Goal: Task Accomplishment & Management: Use online tool/utility

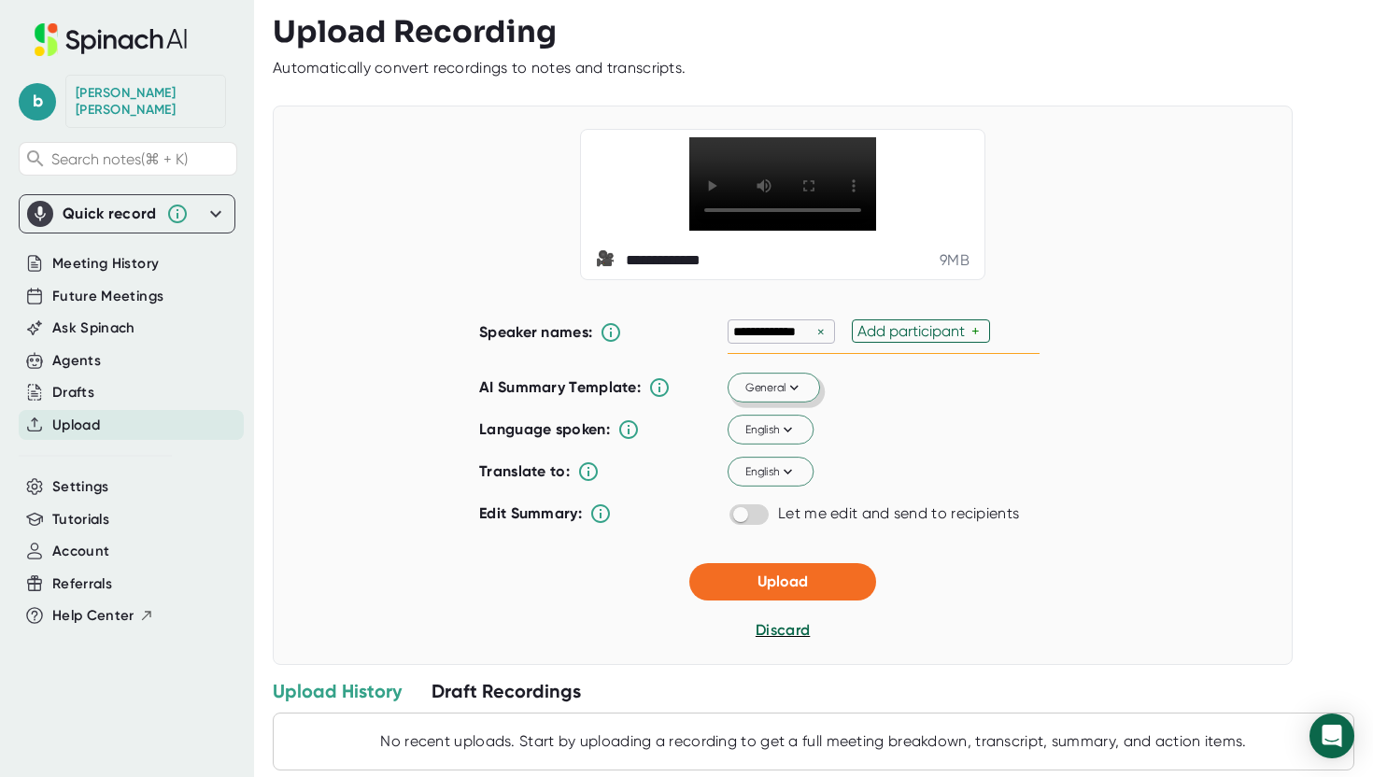
click at [786, 396] on icon at bounding box center [794, 387] width 17 height 17
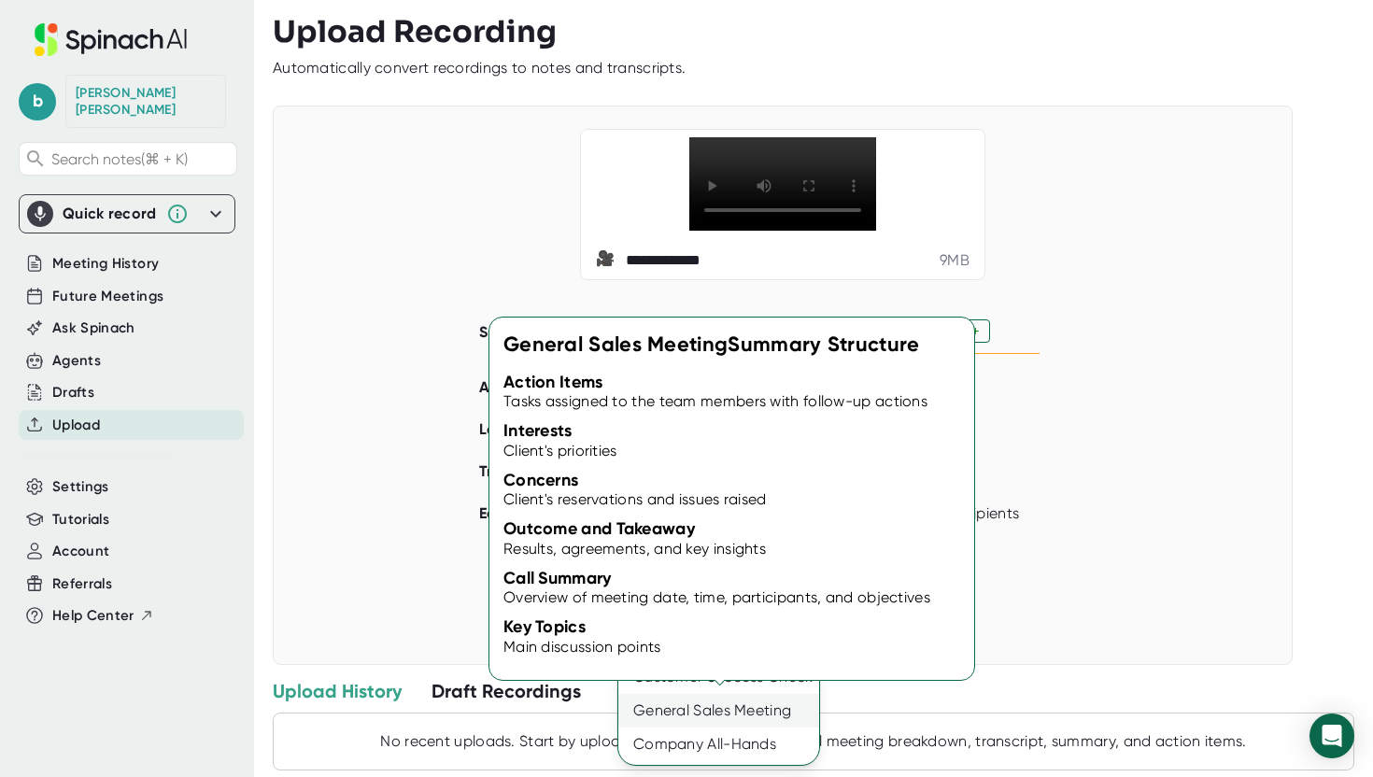
click at [757, 715] on div "General Sales Meeting" at bounding box center [718, 711] width 201 height 34
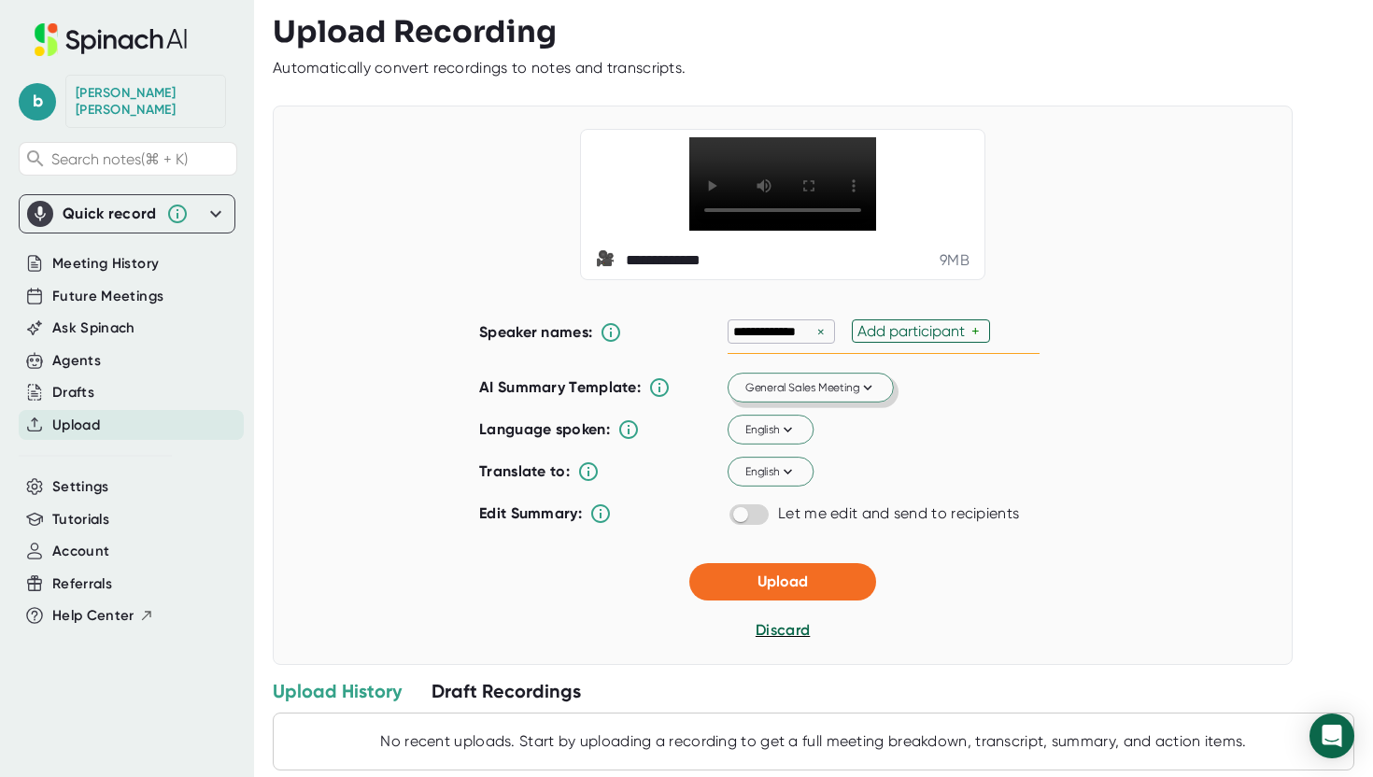
click at [921, 340] on div "Add participant" at bounding box center [915, 331] width 114 height 18
click at [1321, 304] on div "**********" at bounding box center [823, 388] width 1100 height 777
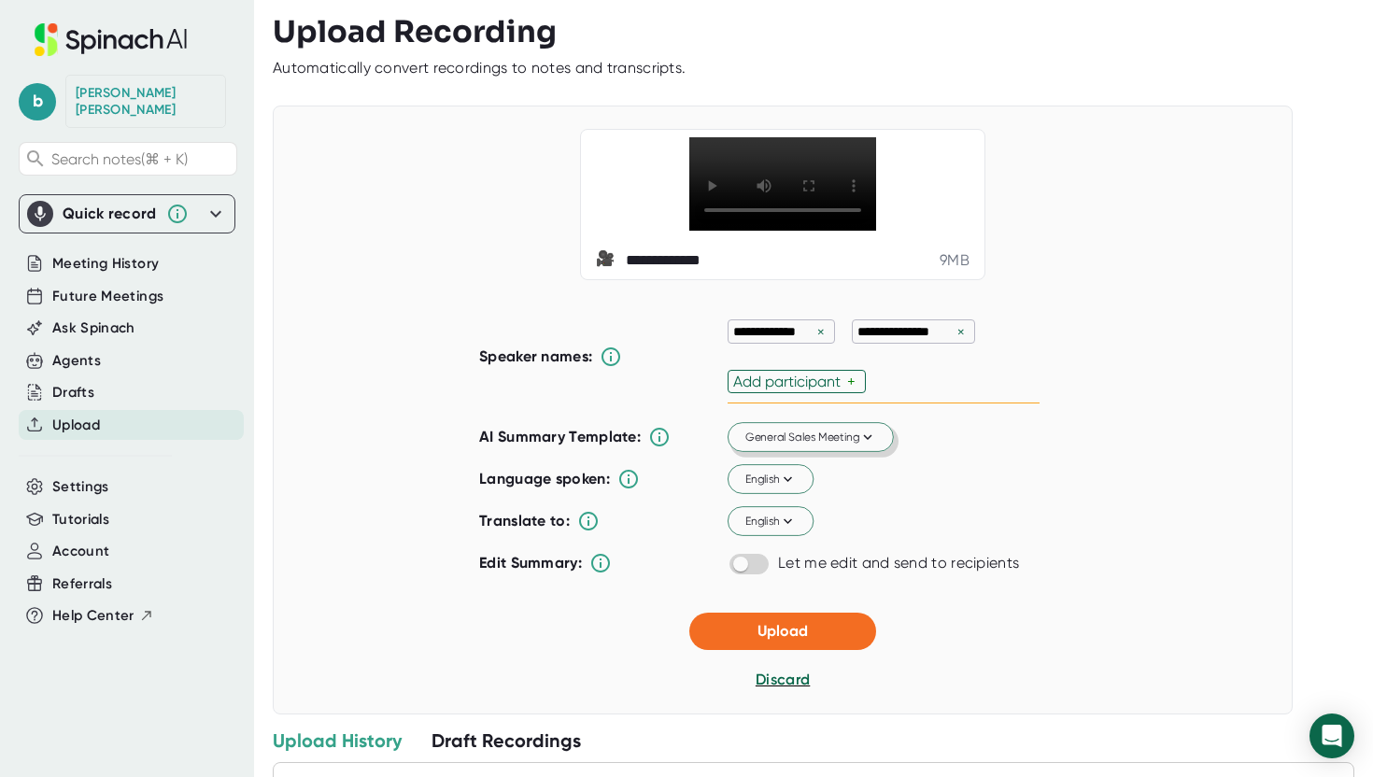
click at [824, 390] on div "Add participant" at bounding box center [790, 382] width 114 height 18
click at [784, 390] on input "[PERSON_NAME]" at bounding box center [788, 382] width 110 height 16
type input "[PERSON_NAME]"
click at [773, 641] on span "Upload" at bounding box center [783, 632] width 50 height 18
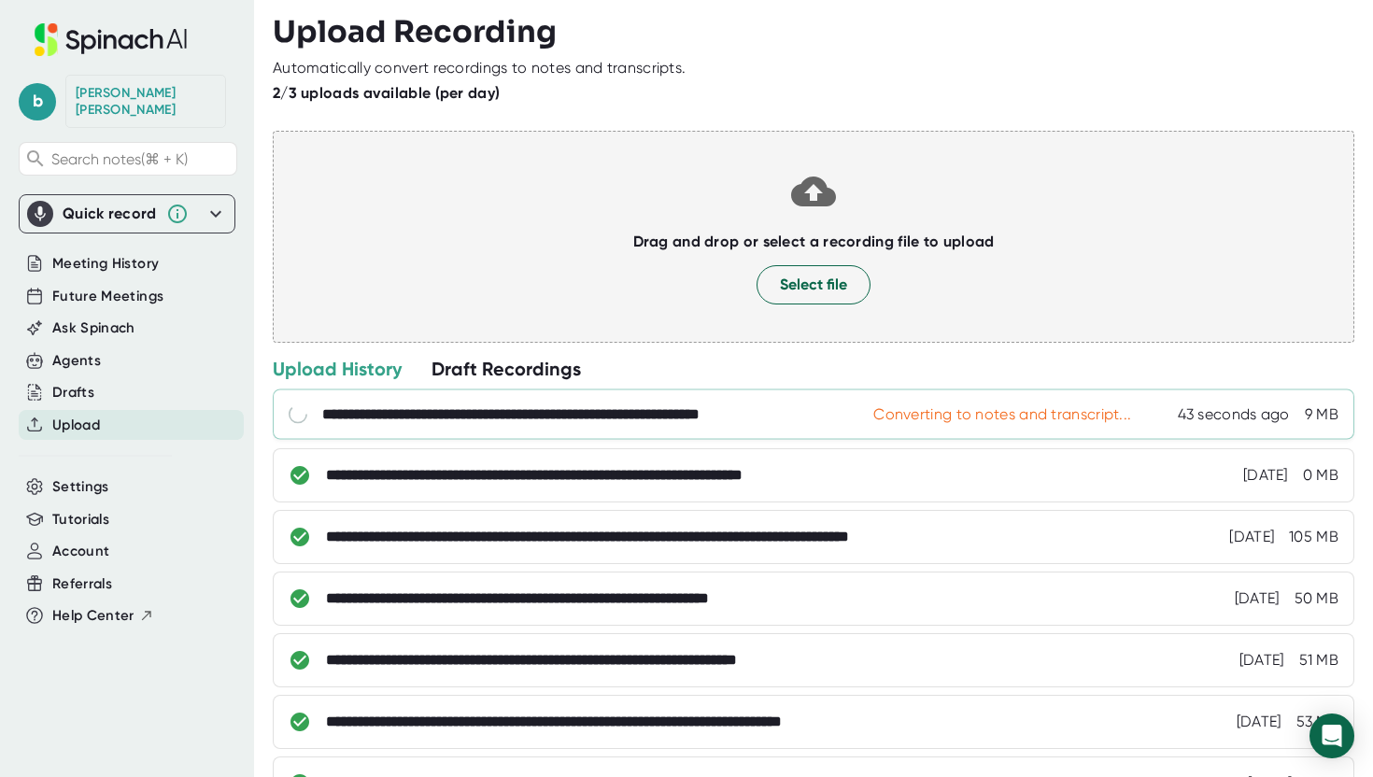
click at [732, 413] on div "**********" at bounding box center [574, 414] width 505 height 19
click at [94, 255] on span "Meeting History" at bounding box center [105, 263] width 106 height 21
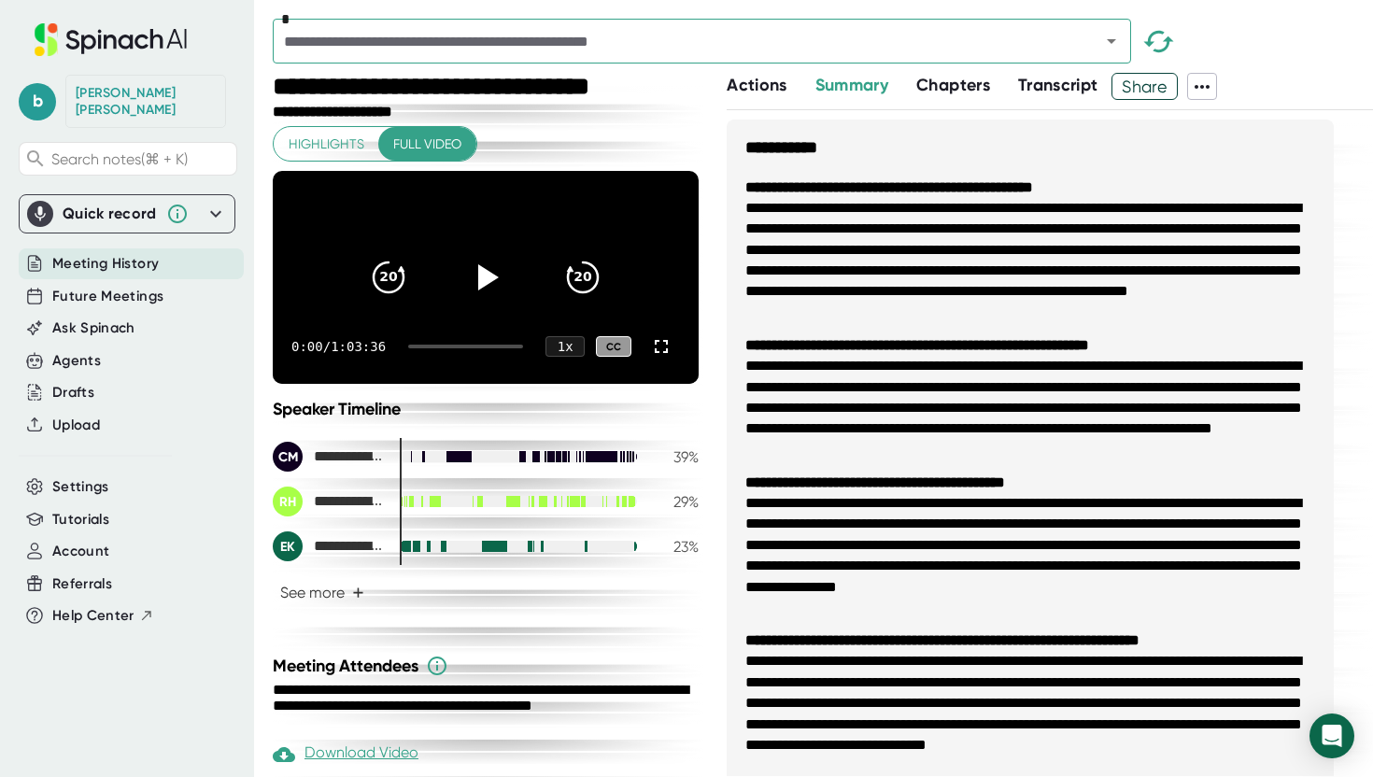
click at [94, 253] on span "Meeting History" at bounding box center [105, 263] width 106 height 21
click at [426, 48] on input "text" at bounding box center [674, 41] width 792 height 26
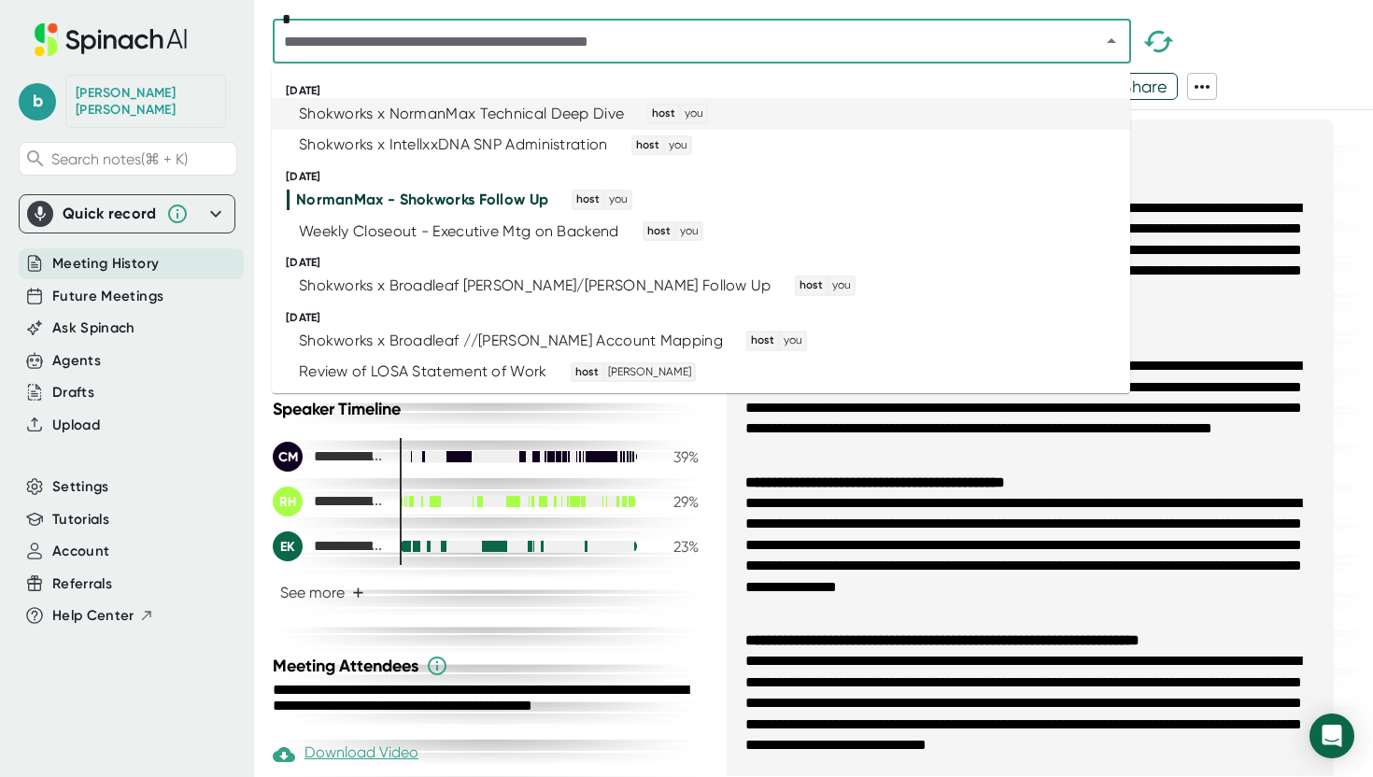
click at [447, 110] on div "Shokworks x NormanMax Technical Deep Dive" at bounding box center [461, 114] width 325 height 19
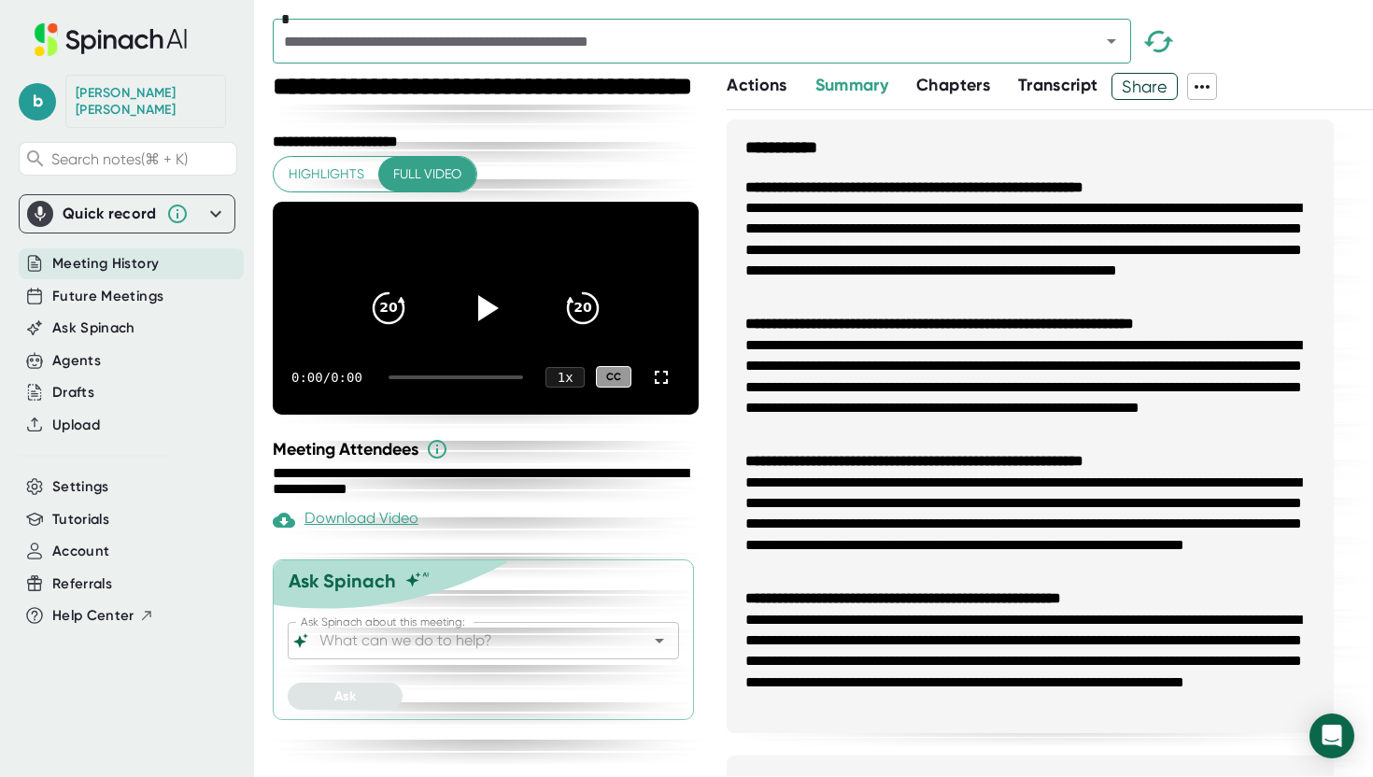
click at [1069, 89] on span "Transcript" at bounding box center [1058, 85] width 80 height 21
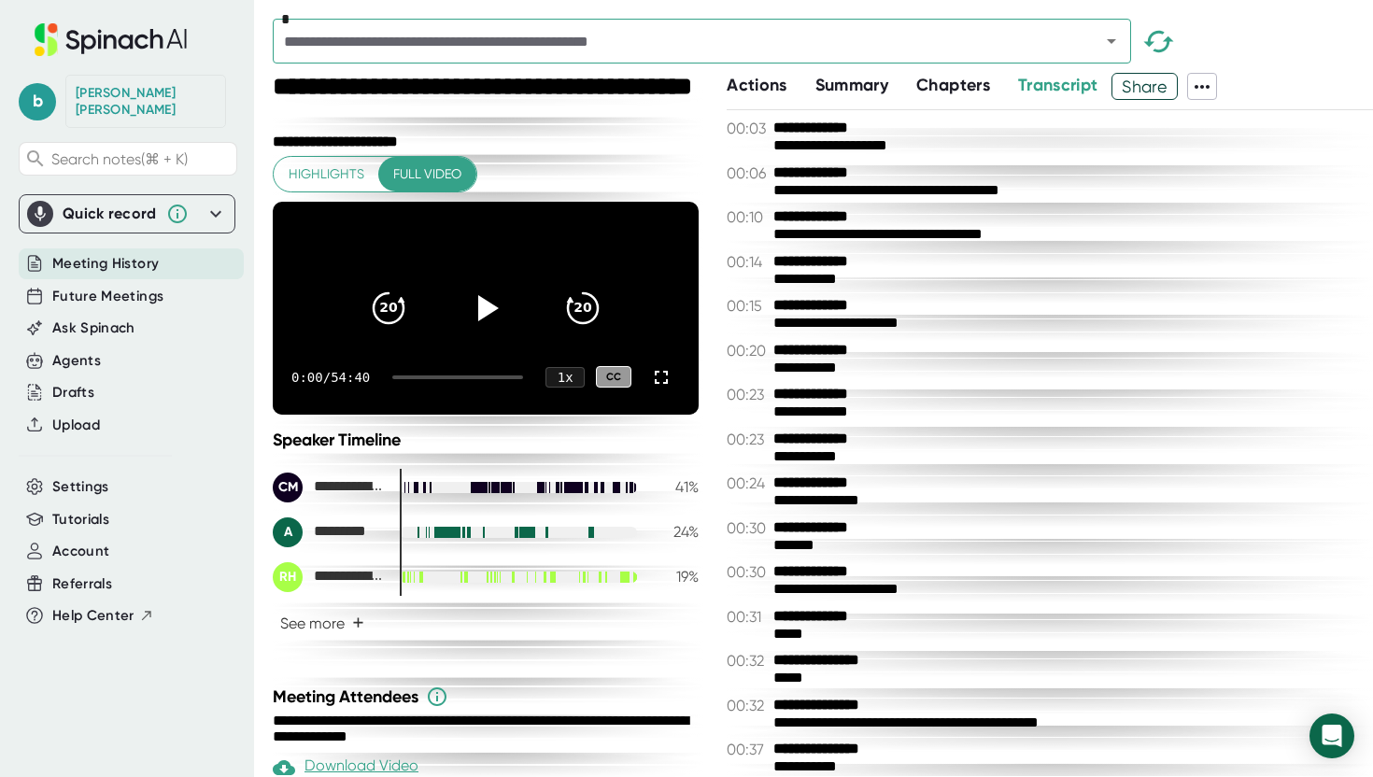
click at [1208, 90] on icon at bounding box center [1202, 87] width 22 height 22
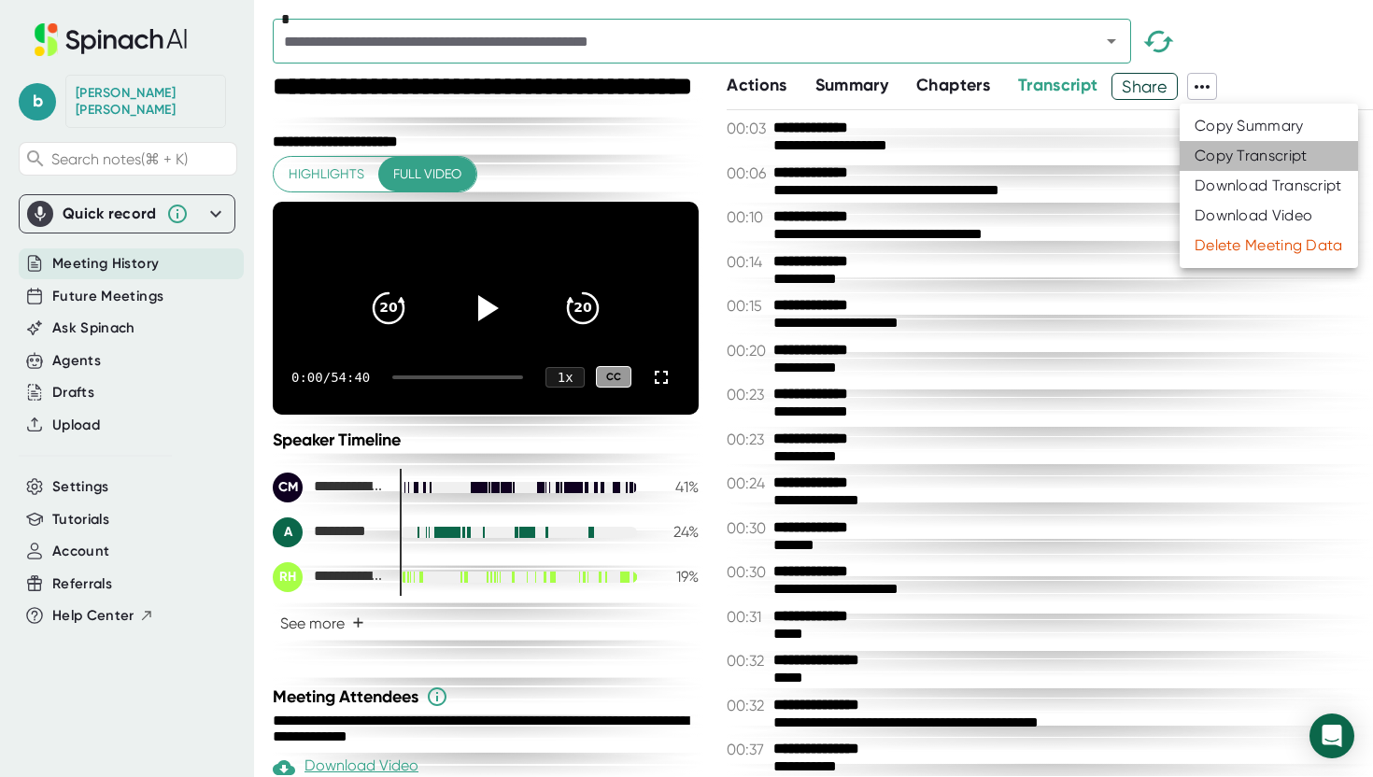
click at [1239, 150] on div "Copy Transcript" at bounding box center [1251, 156] width 113 height 19
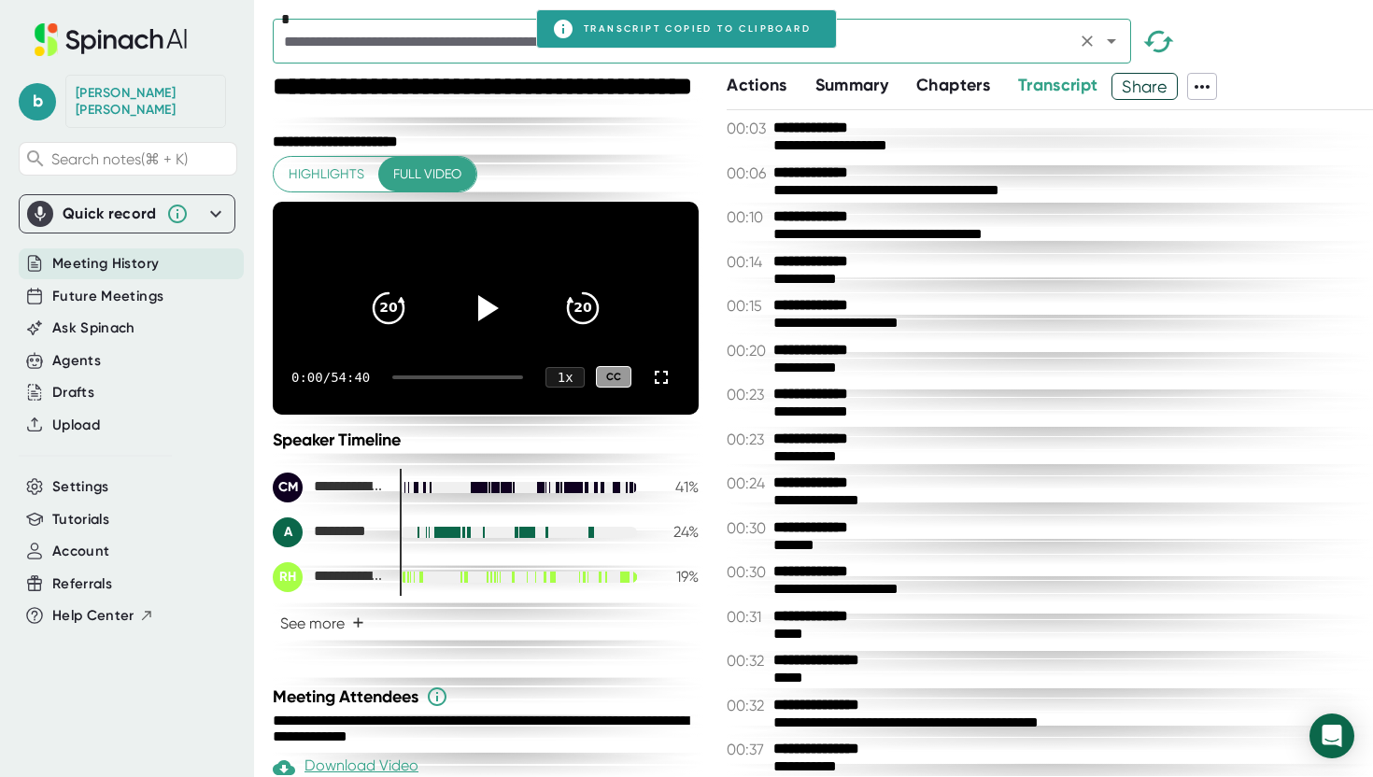
click at [361, 40] on input "text" at bounding box center [674, 41] width 792 height 26
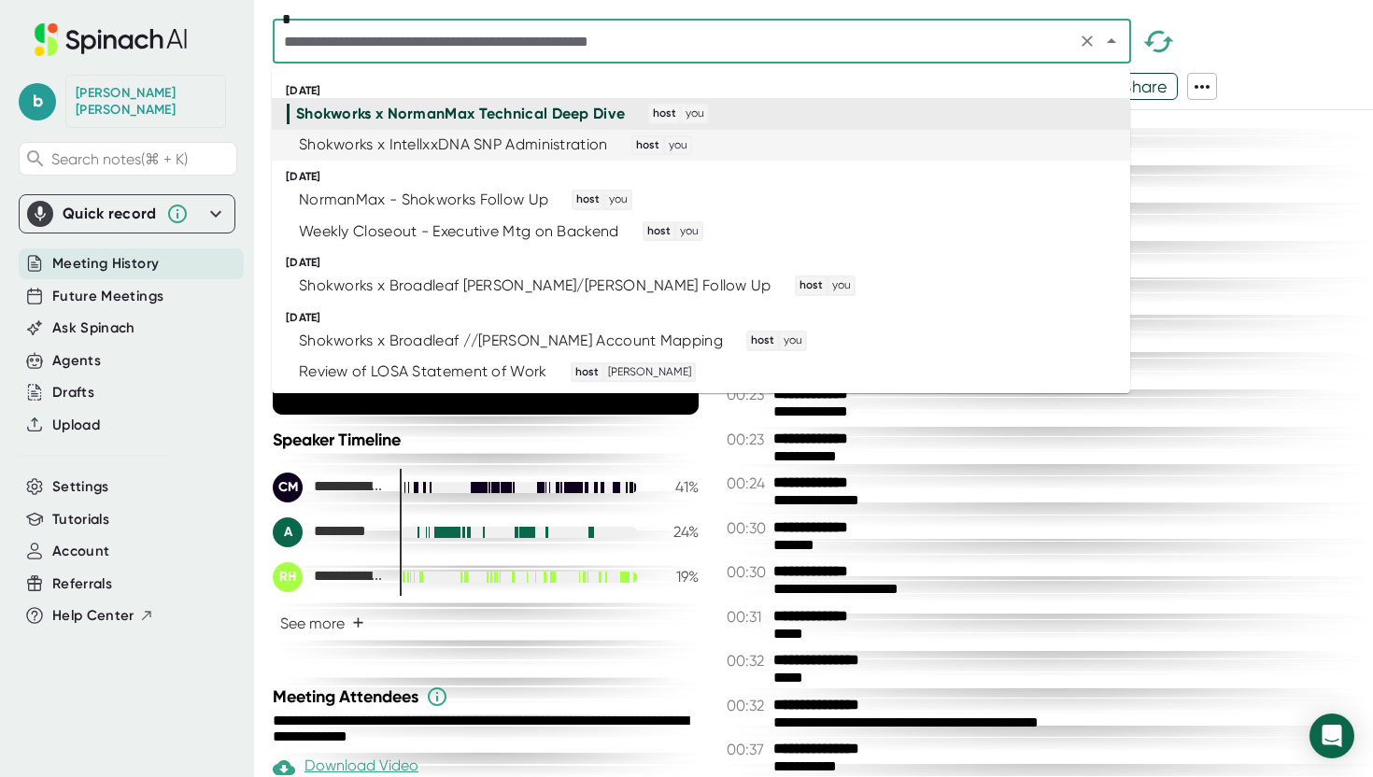
click at [475, 141] on div "Shokworks x IntellxxDNA SNP Administration" at bounding box center [453, 144] width 309 height 19
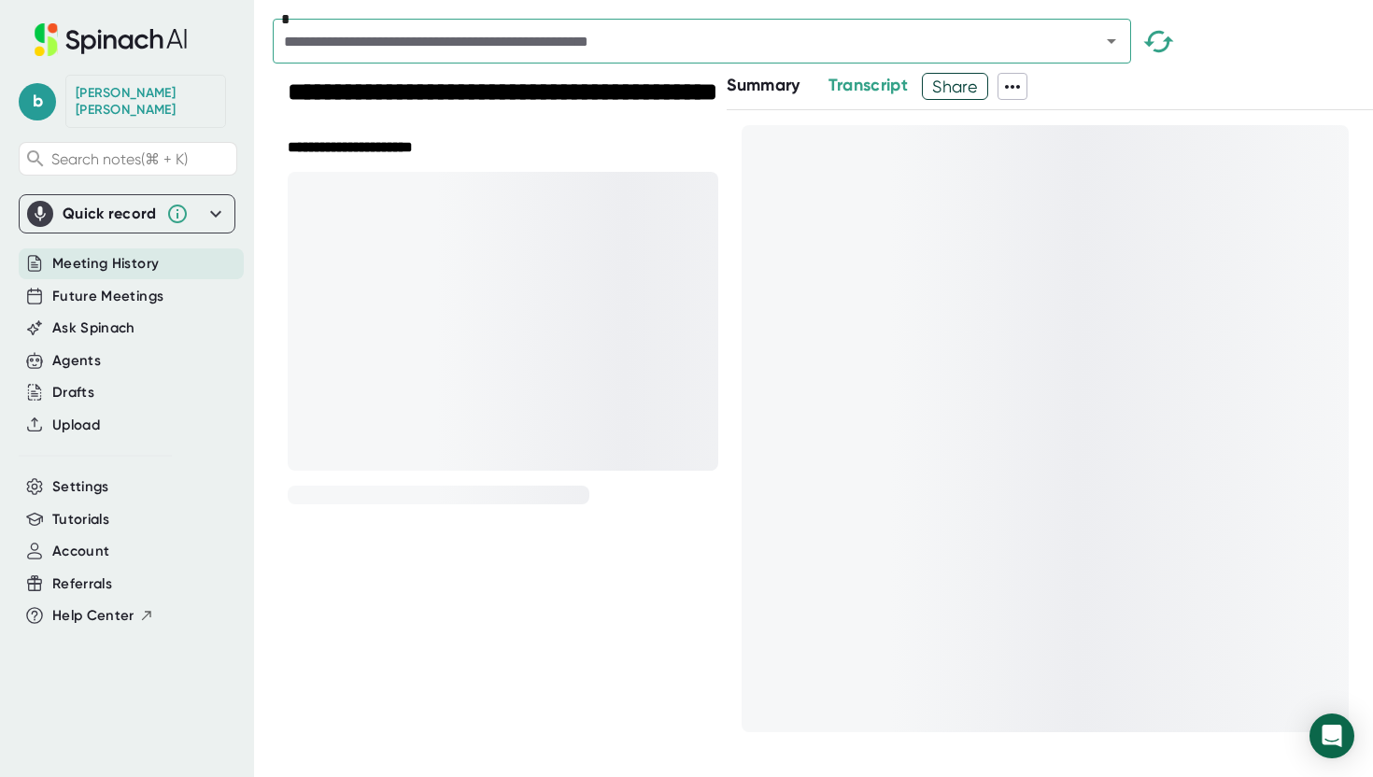
click at [1017, 92] on icon at bounding box center [1012, 87] width 22 height 22
click at [1068, 130] on div "Copy Summary" at bounding box center [1070, 126] width 109 height 19
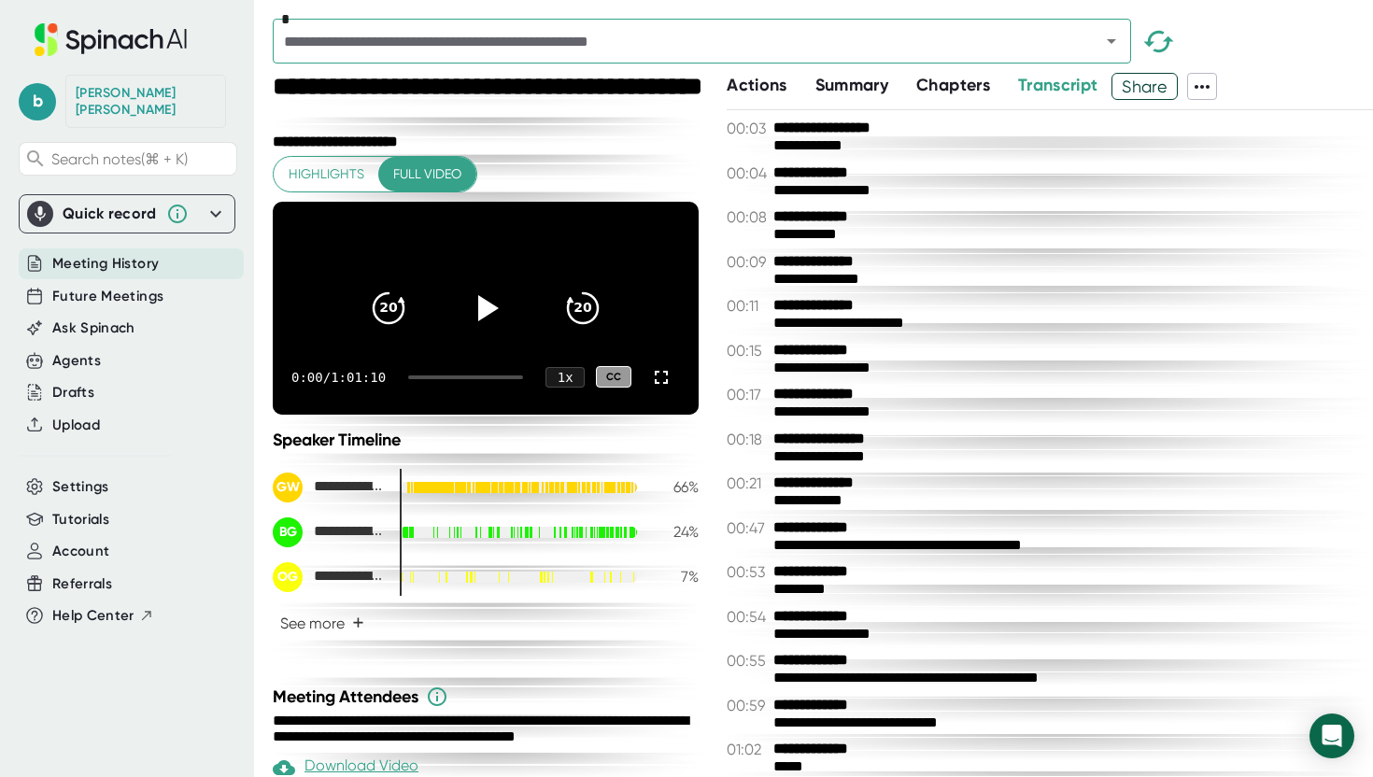
click at [1085, 87] on span "Transcript" at bounding box center [1058, 85] width 80 height 21
click at [1194, 100] on div "**********" at bounding box center [1050, 425] width 646 height 704
click at [1200, 95] on icon at bounding box center [1202, 87] width 22 height 22
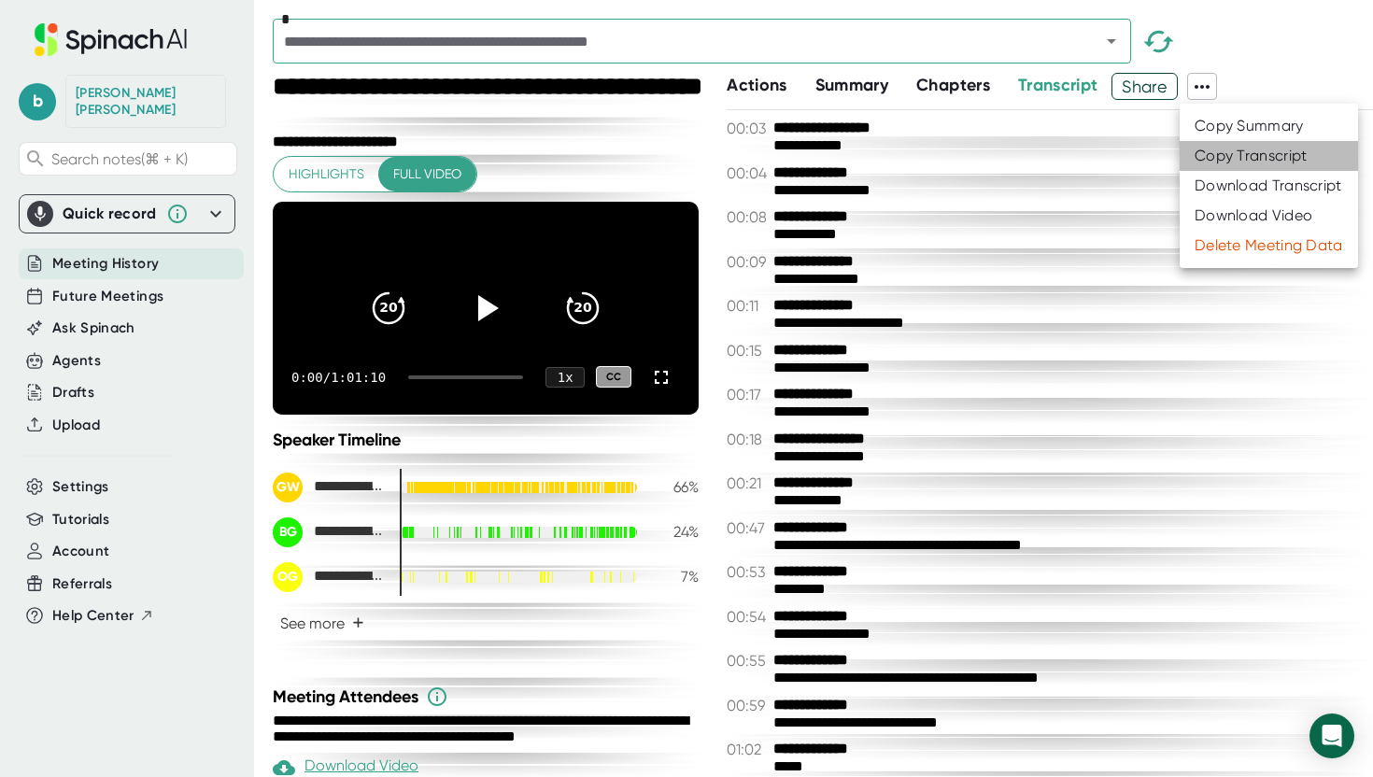
click at [1225, 147] on div "Copy Transcript" at bounding box center [1251, 156] width 113 height 19
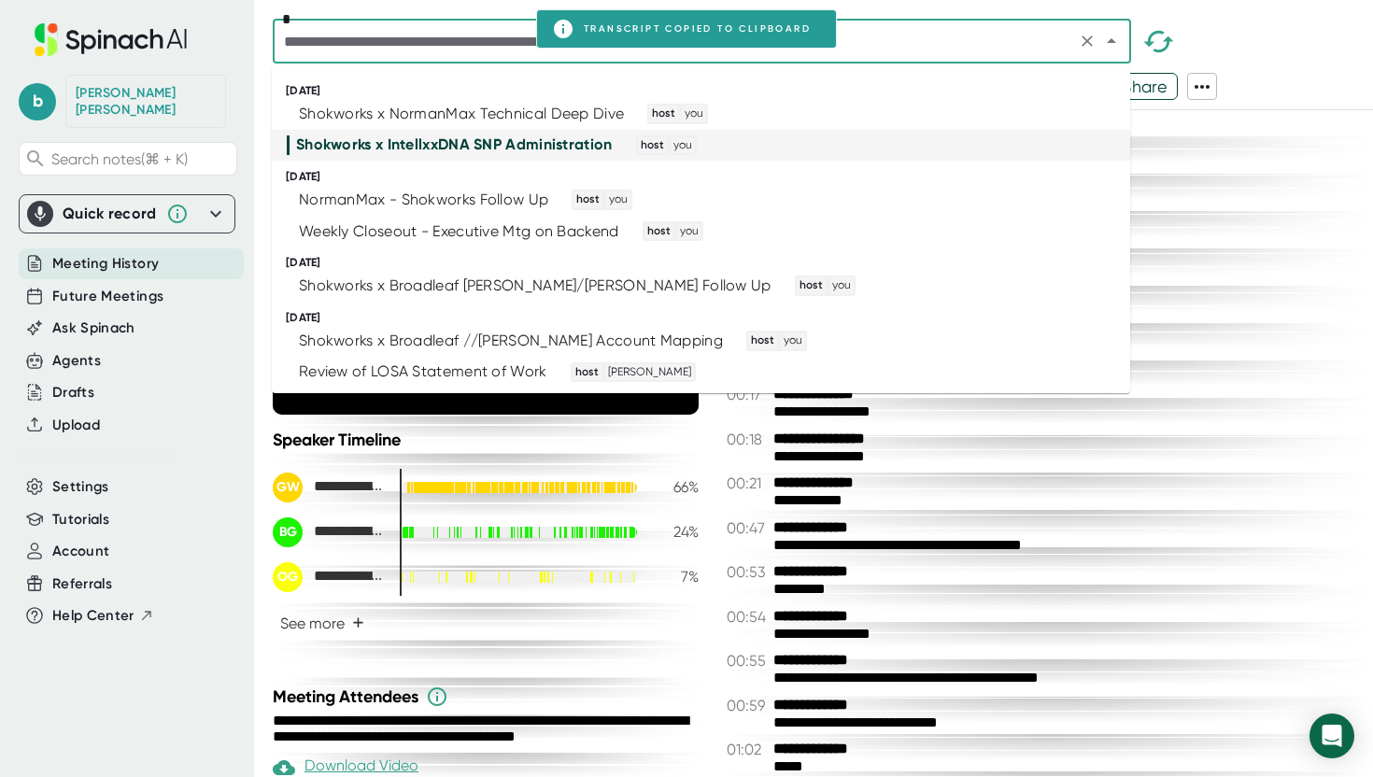
click at [370, 44] on input "text" at bounding box center [674, 41] width 792 height 26
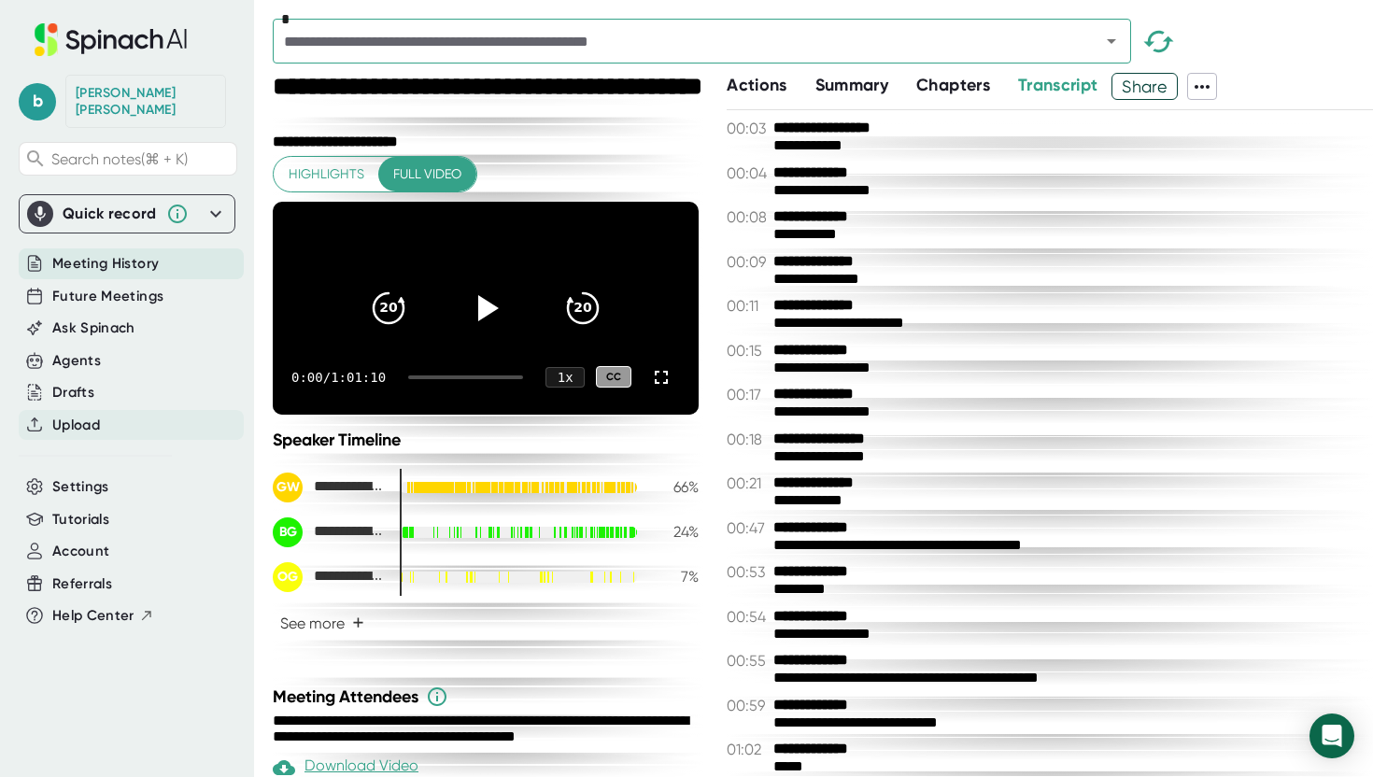
click at [79, 418] on span "Upload" at bounding box center [76, 425] width 48 height 21
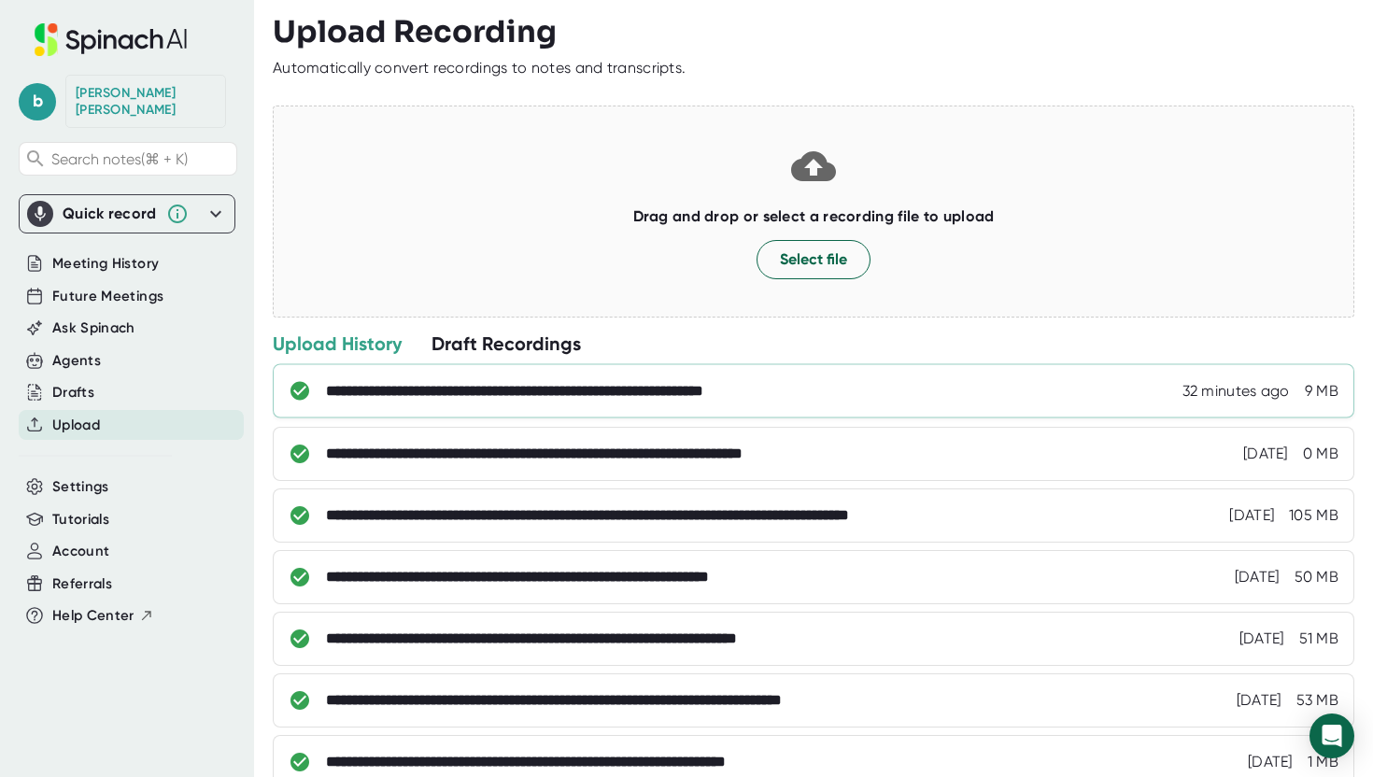
click at [641, 365] on div at bounding box center [814, 360] width 1082 height 9
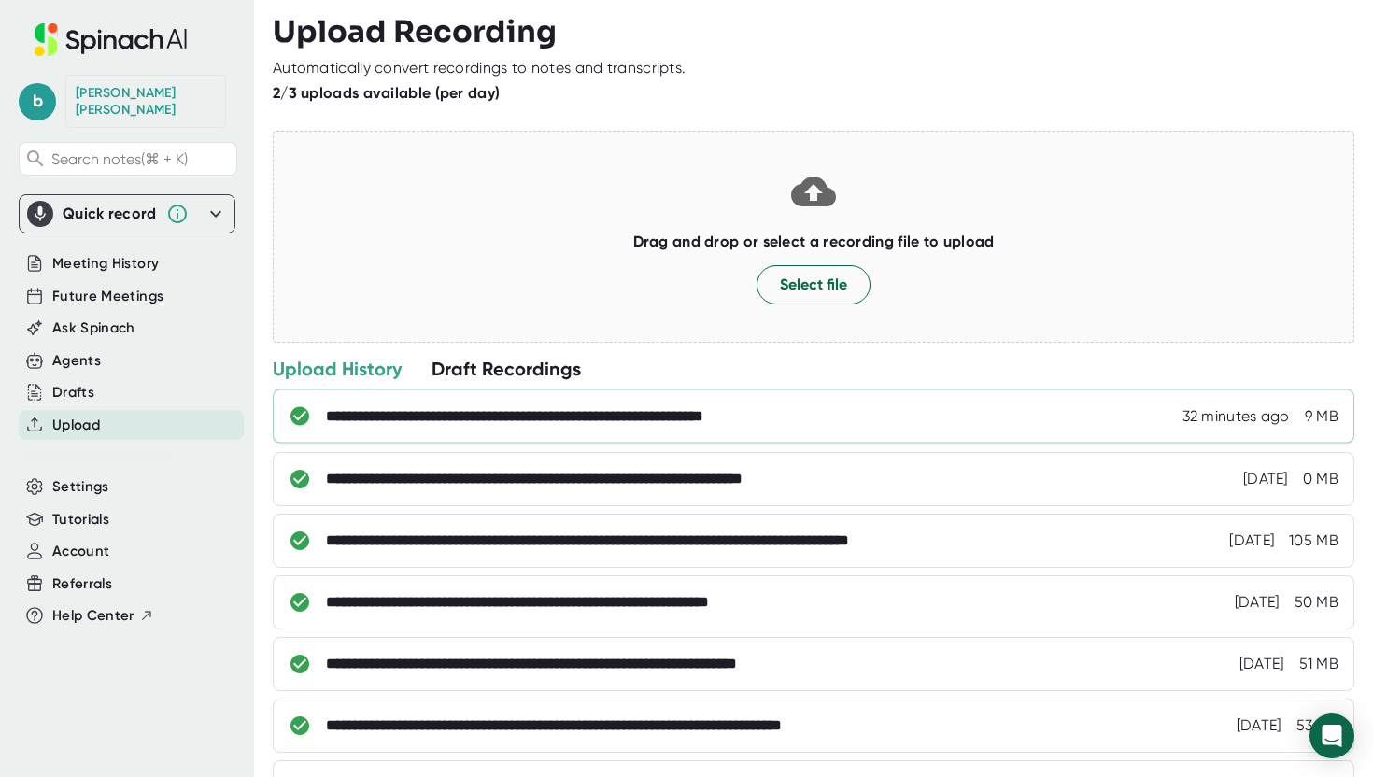
click at [641, 426] on div "**********" at bounding box center [578, 416] width 505 height 19
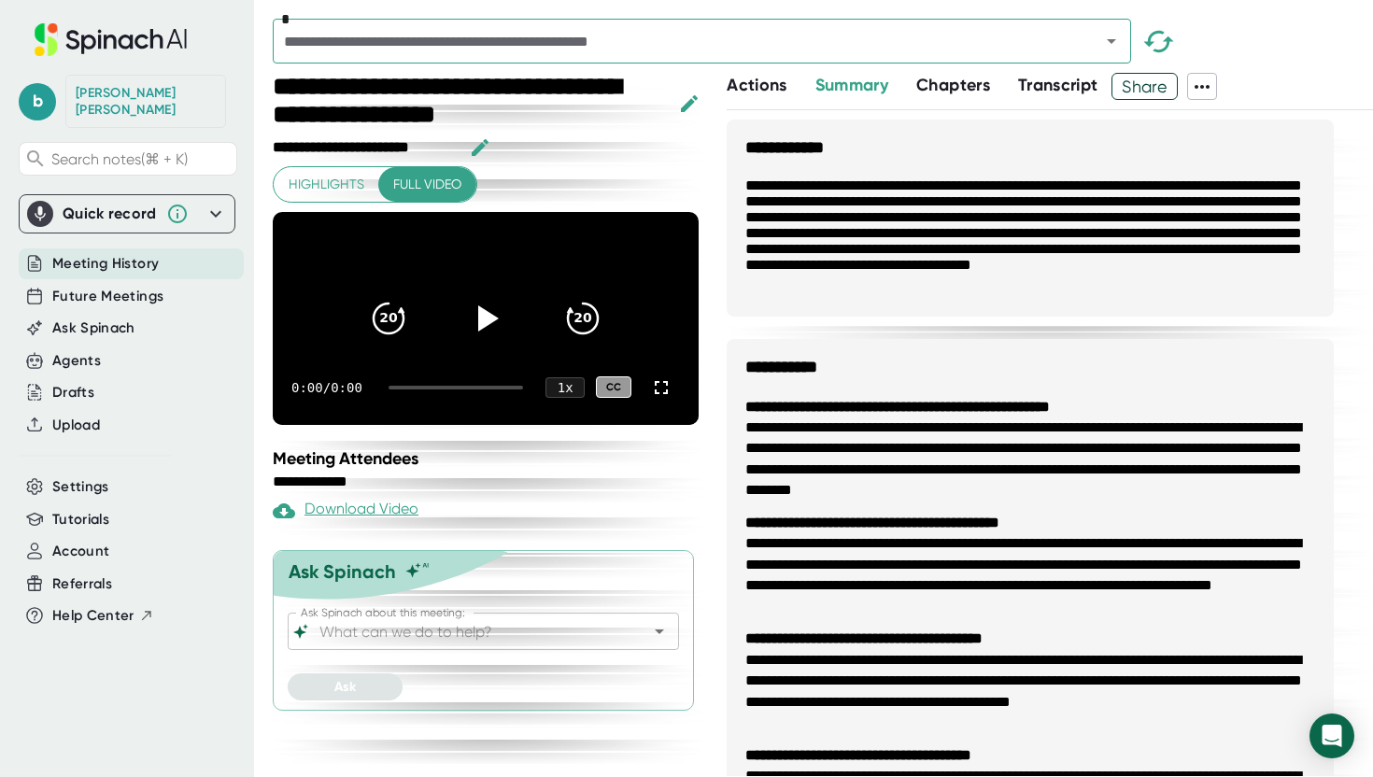
click at [862, 92] on span "Summary" at bounding box center [851, 85] width 73 height 21
click at [881, 270] on p "**********" at bounding box center [1030, 238] width 607 height 159
click at [335, 193] on span "Highlights" at bounding box center [327, 184] width 76 height 23
